Goal: Transaction & Acquisition: Purchase product/service

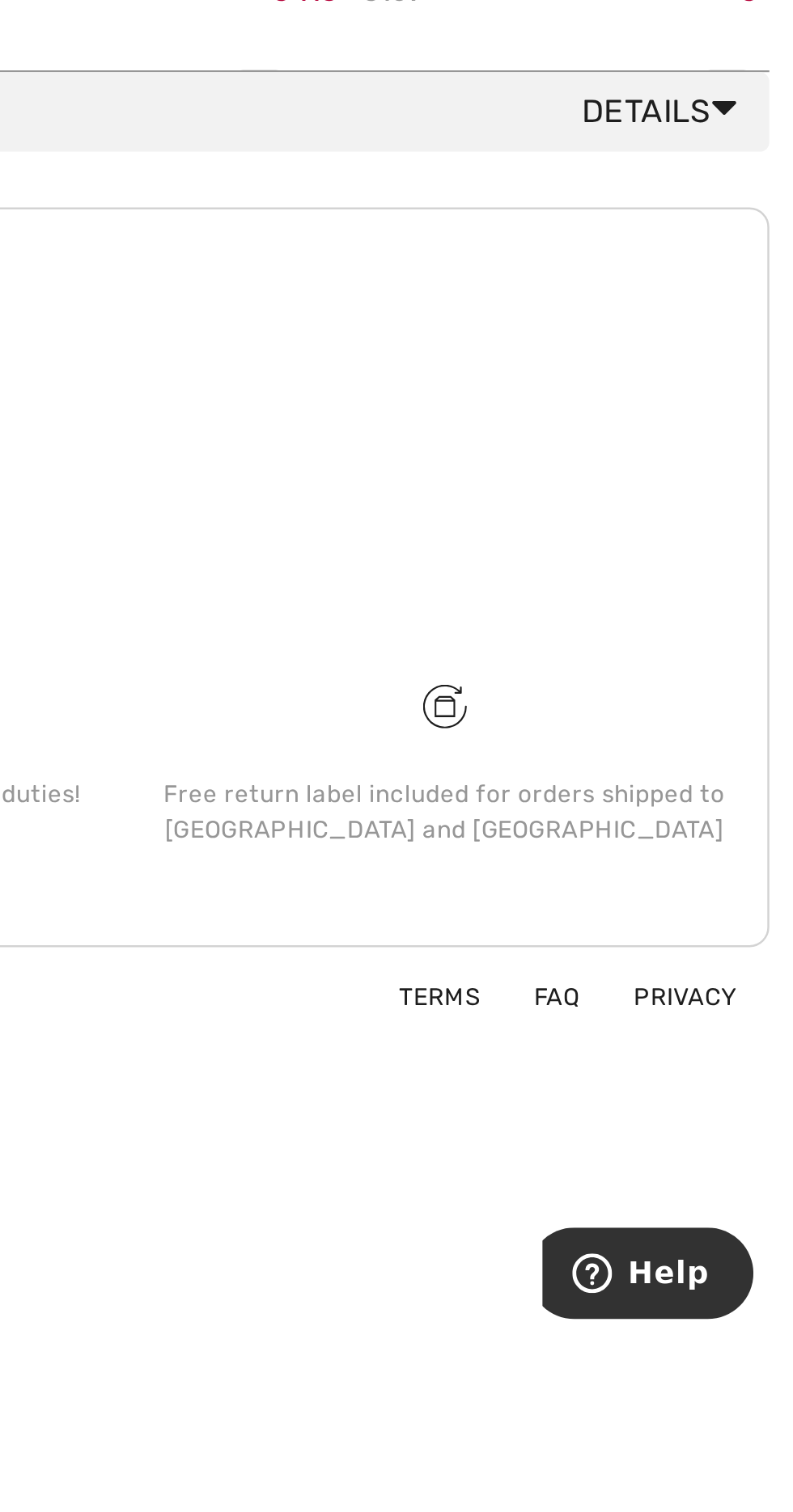
click at [766, 1004] on icon at bounding box center [764, 1009] width 11 height 17
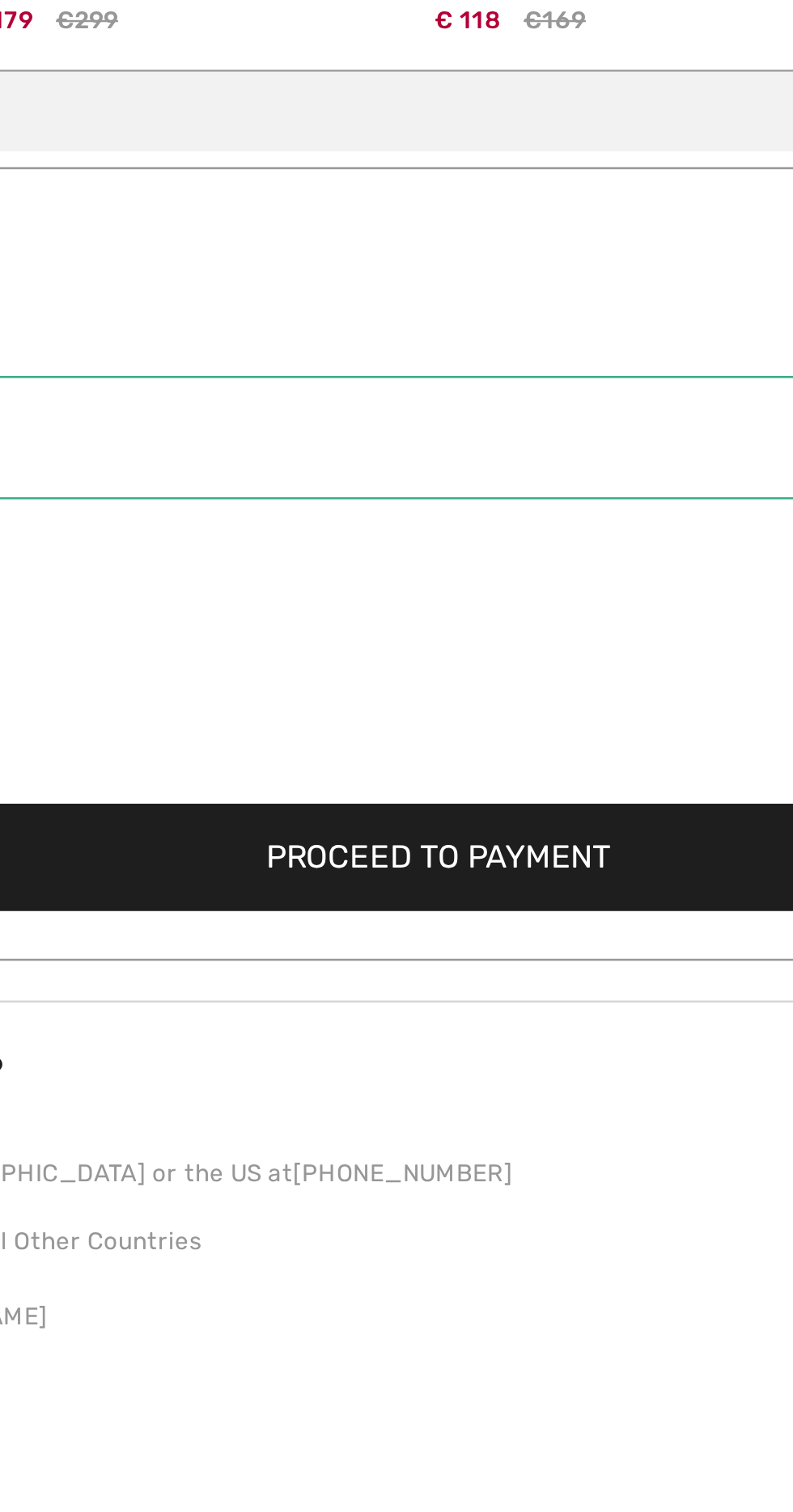
click at [446, 1322] on button "Proceed to Payment" at bounding box center [396, 1313] width 733 height 44
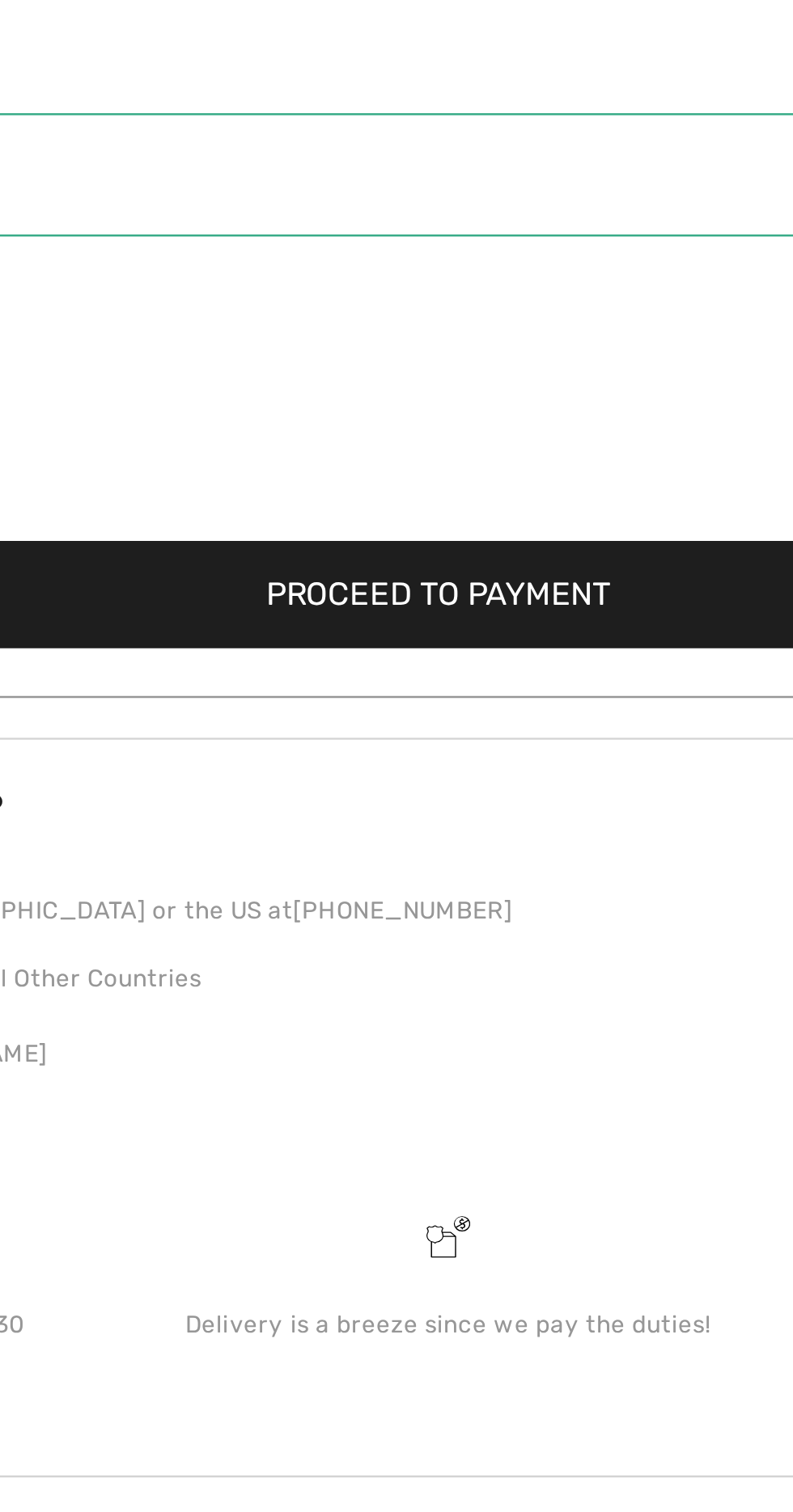
scroll to position [181, 0]
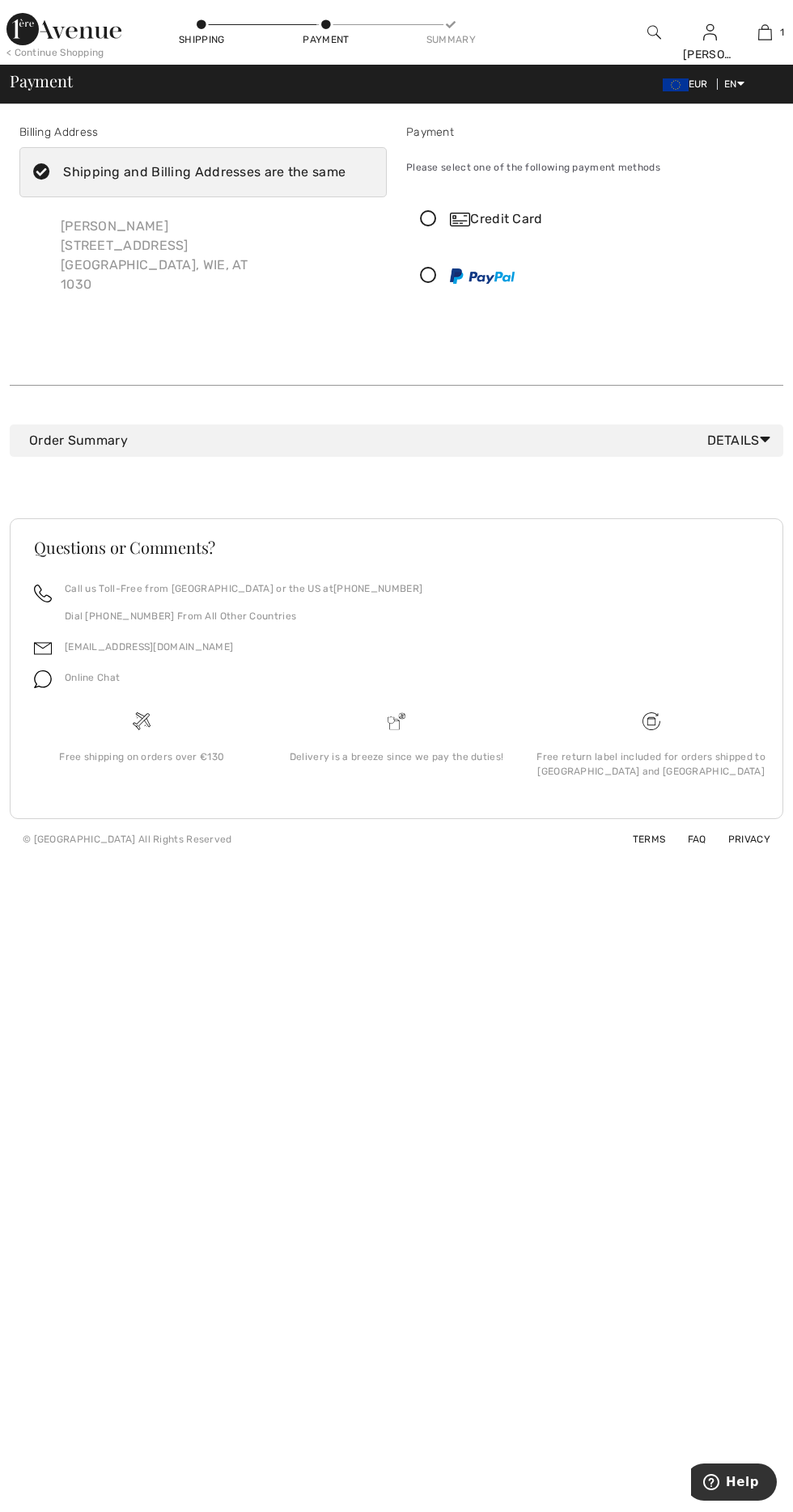
click at [93, 333] on div "Proceed to Summary Complete Your Order with PayPal Proceed to Summary" at bounding box center [396, 346] width 773 height 39
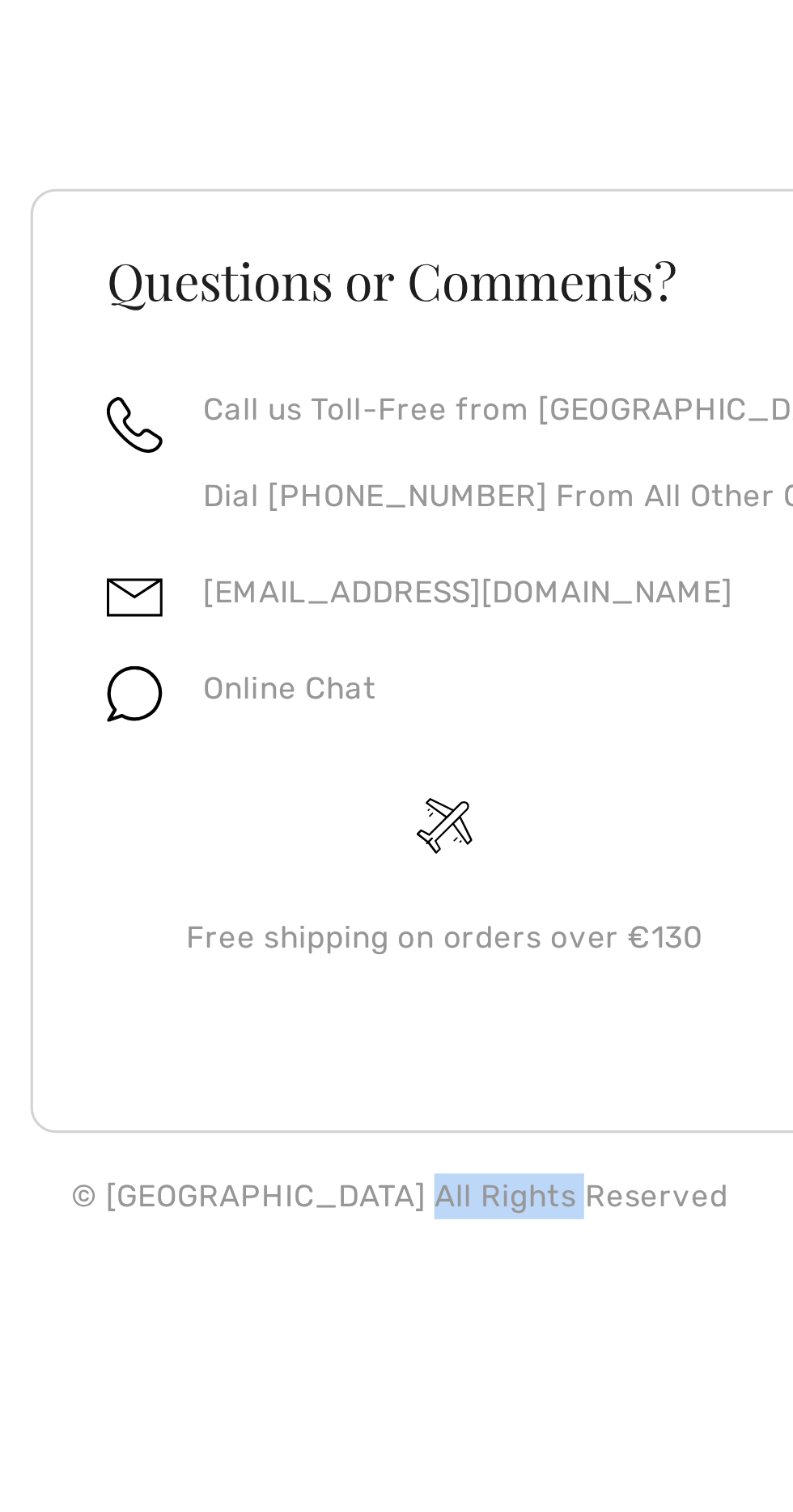
copy div "1ère Avenue"
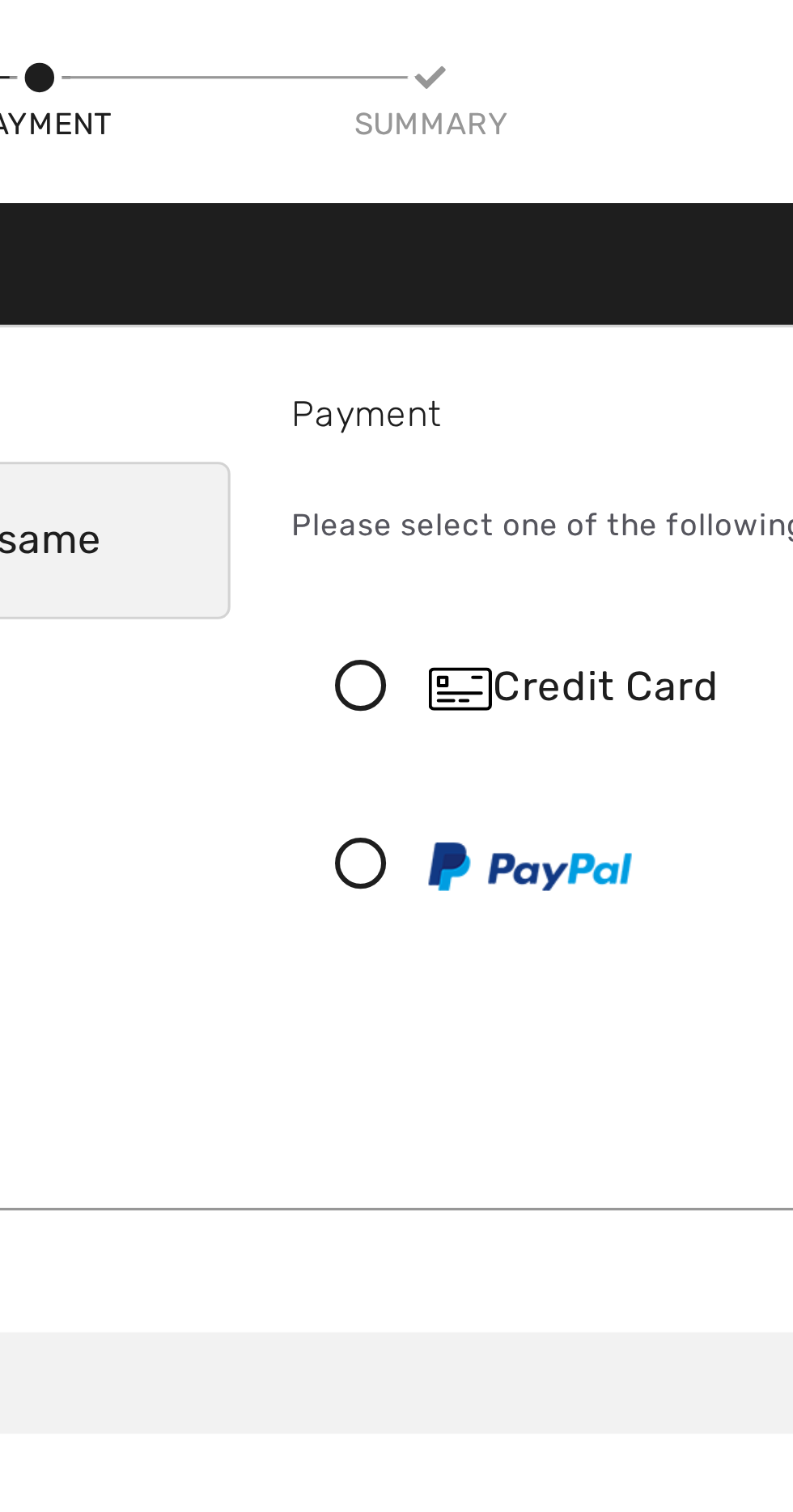
click at [428, 222] on icon at bounding box center [429, 219] width 43 height 17
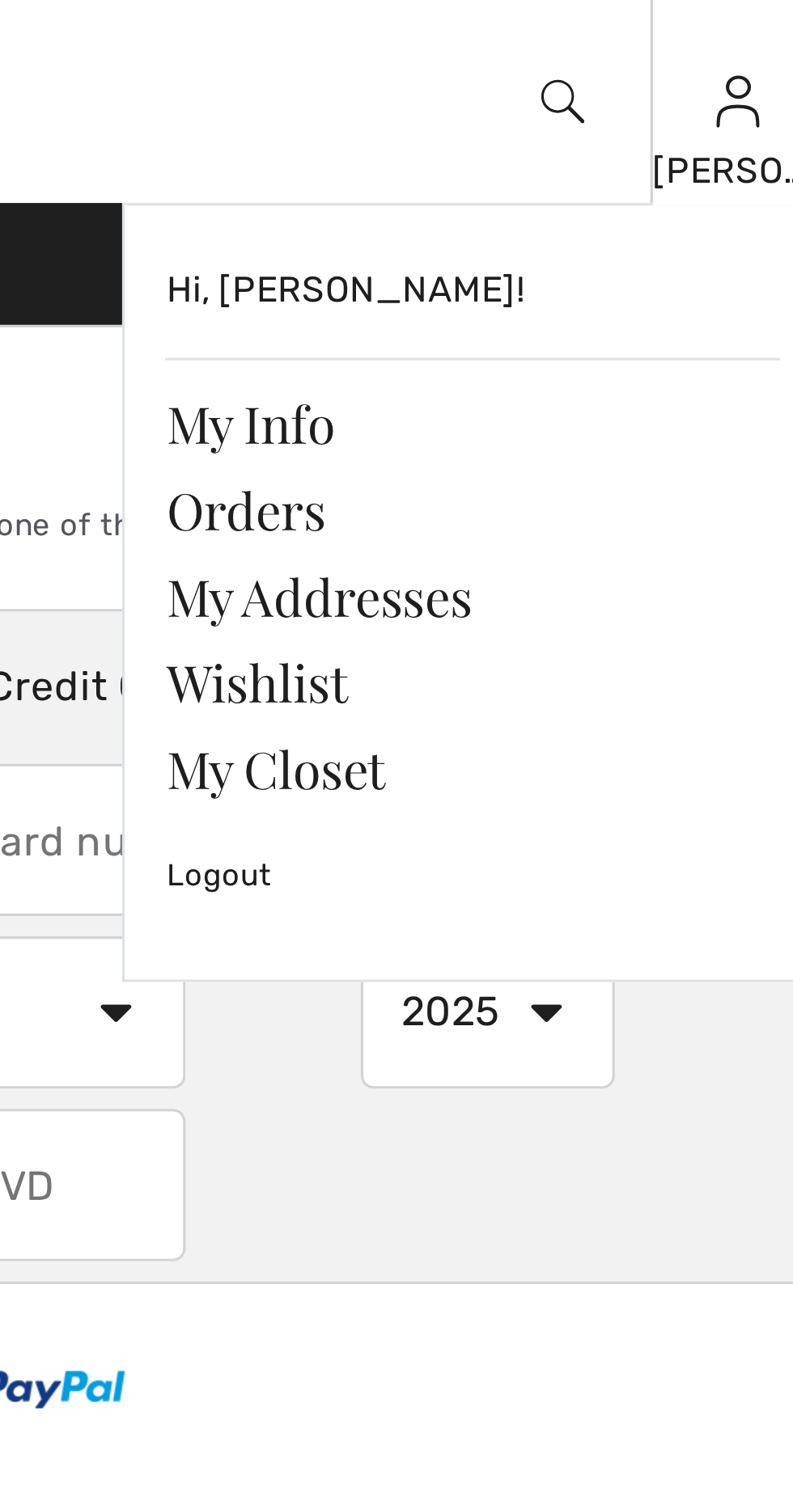
click at [708, 37] on img at bounding box center [709, 33] width 14 height 20
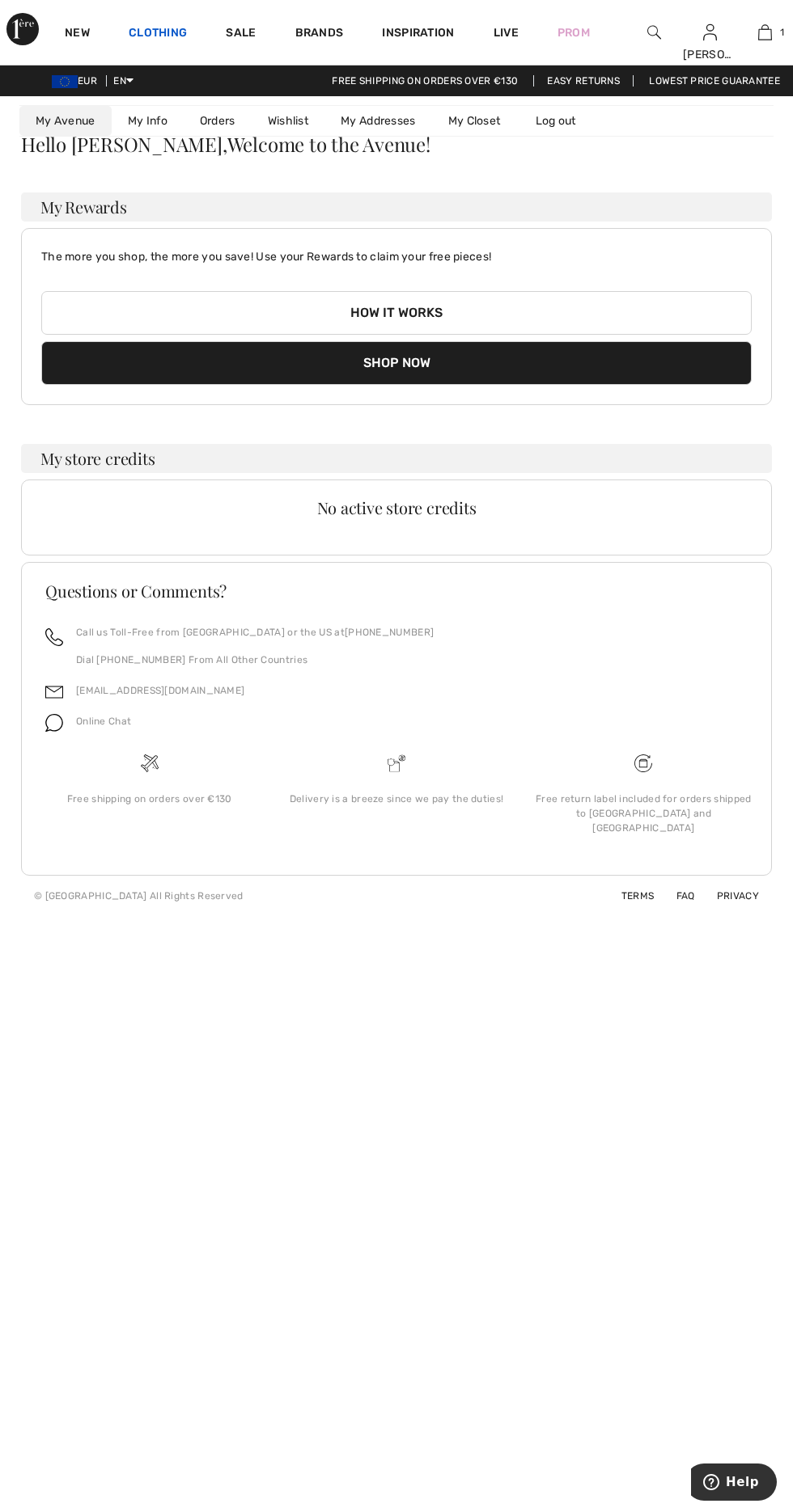
click at [172, 39] on link "Clothing" at bounding box center [158, 34] width 58 height 17
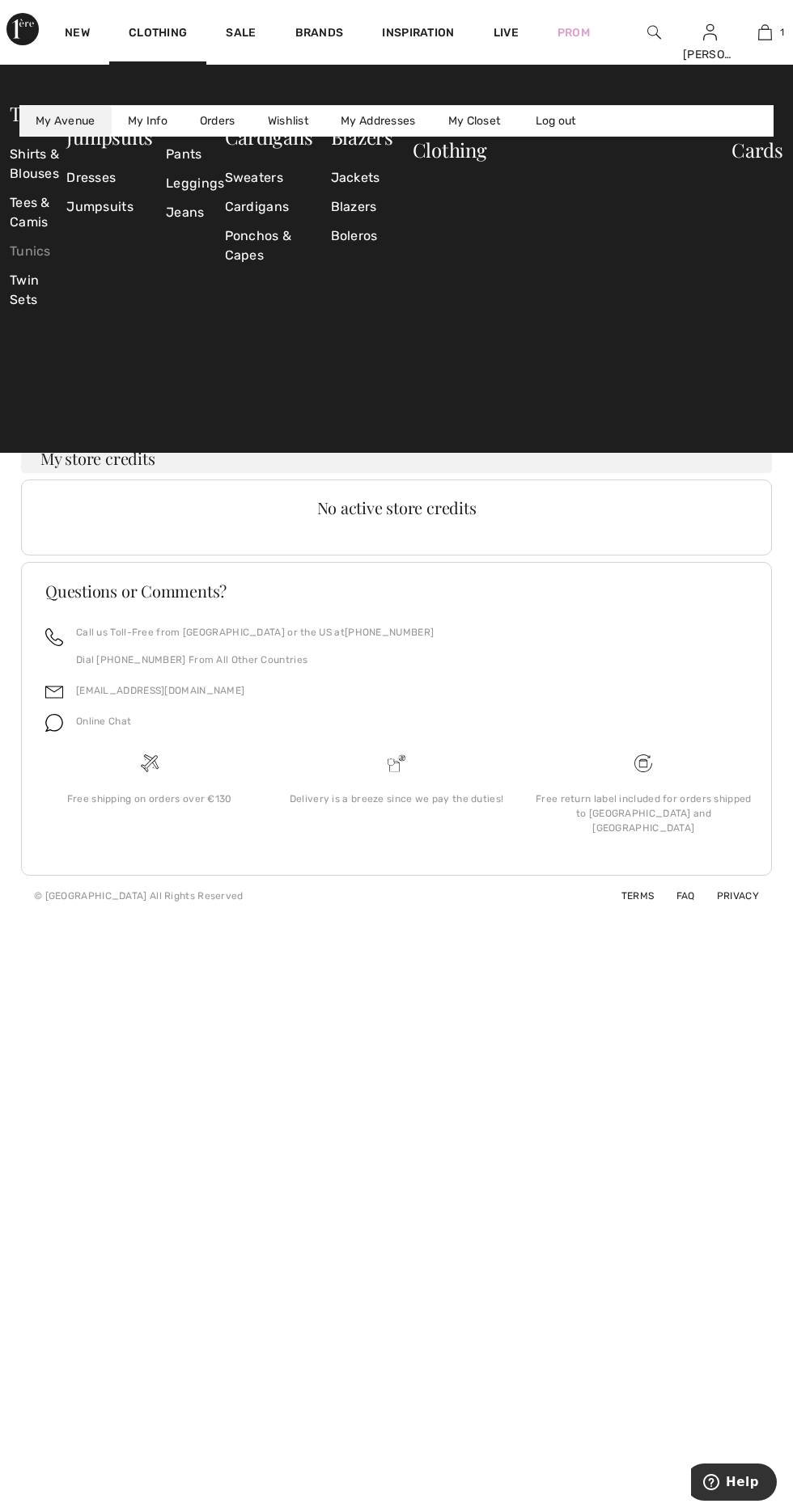
click at [58, 238] on link "Tunics" at bounding box center [38, 251] width 57 height 29
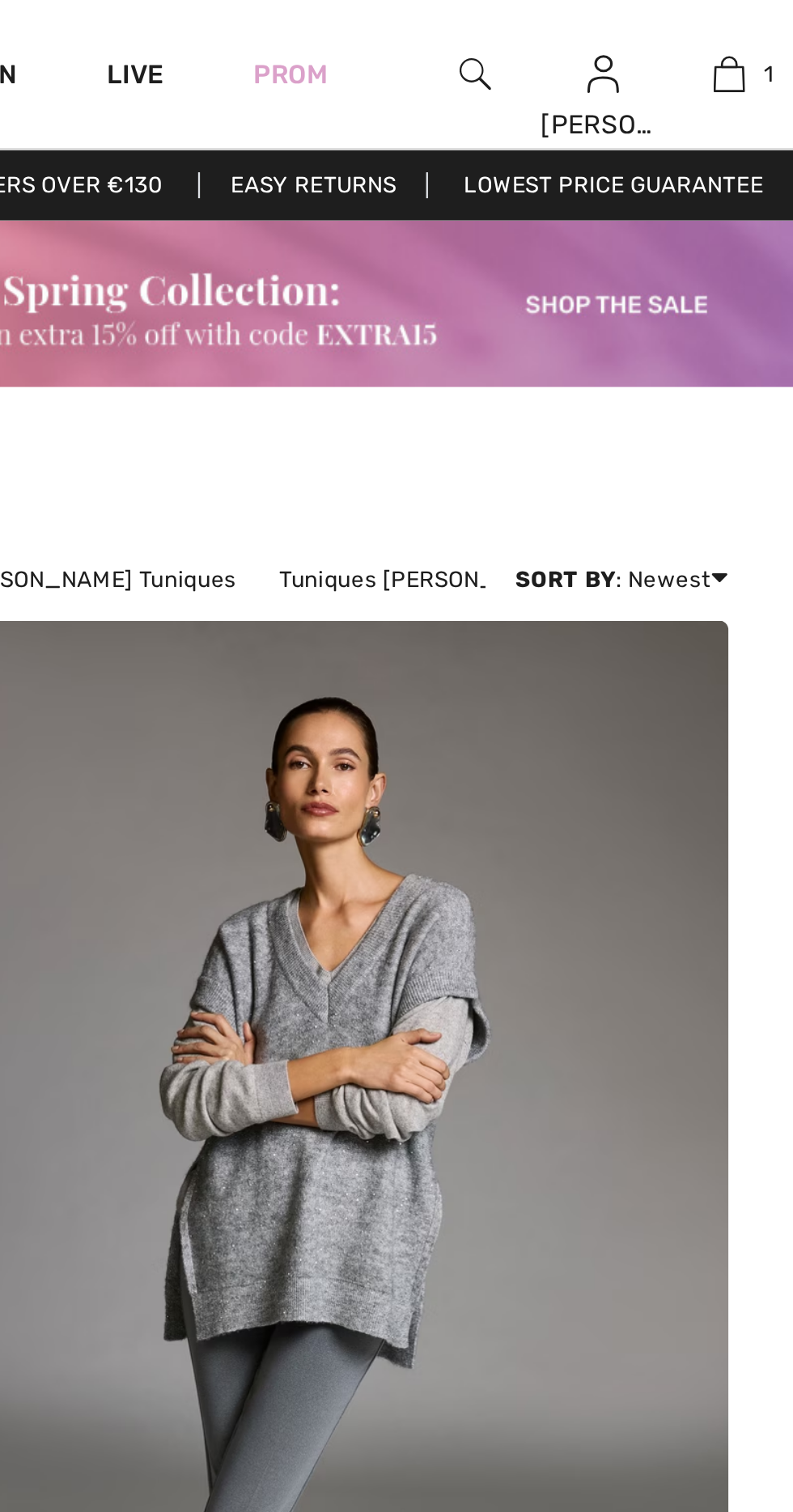
click at [650, 32] on img at bounding box center [653, 33] width 14 height 20
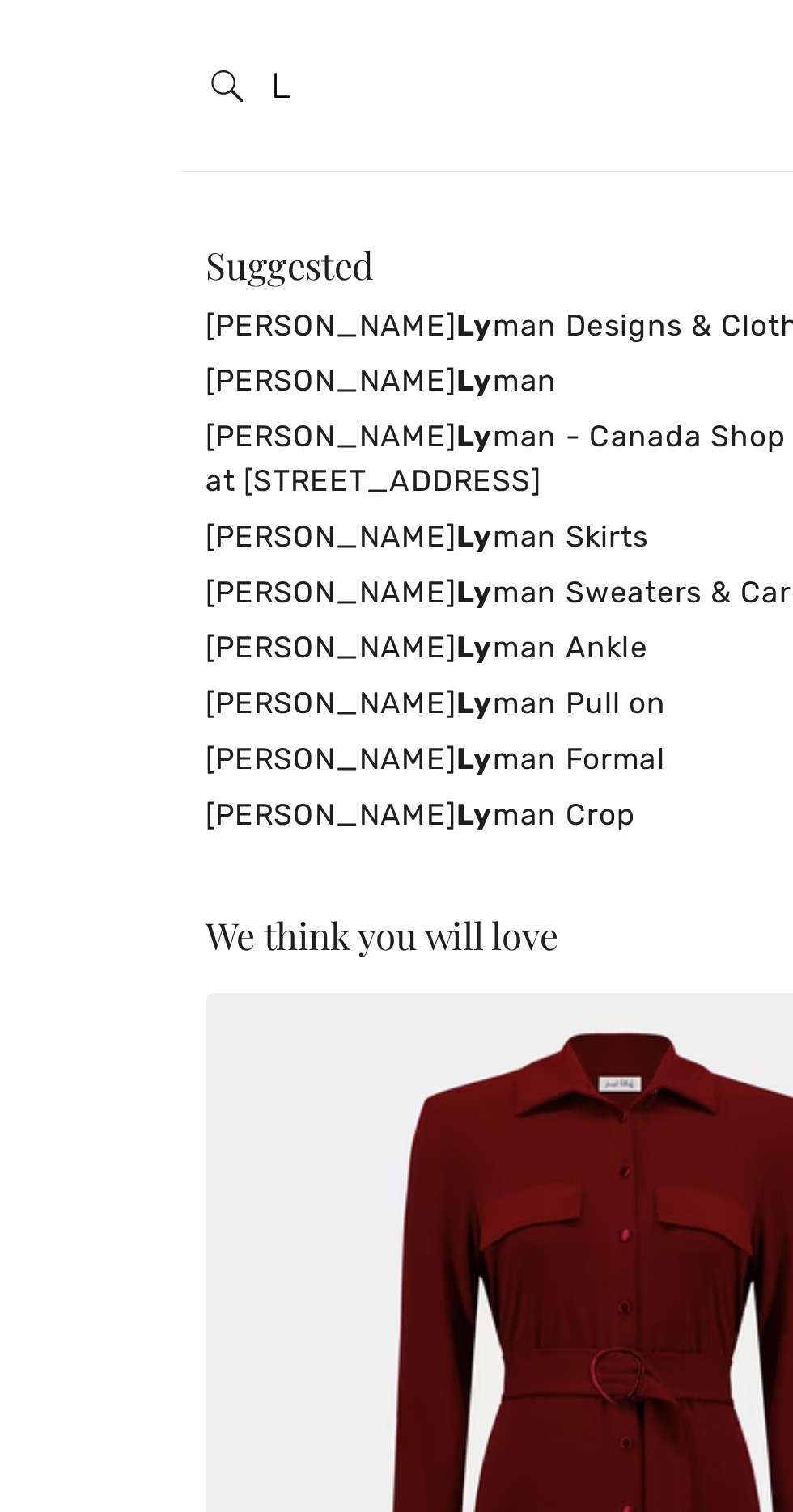
type input "L"
